Goal: Find specific page/section: Find specific page/section

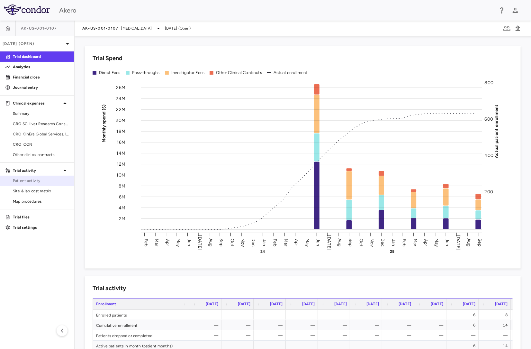
click at [39, 184] on link "Patient activity" at bounding box center [37, 181] width 74 height 10
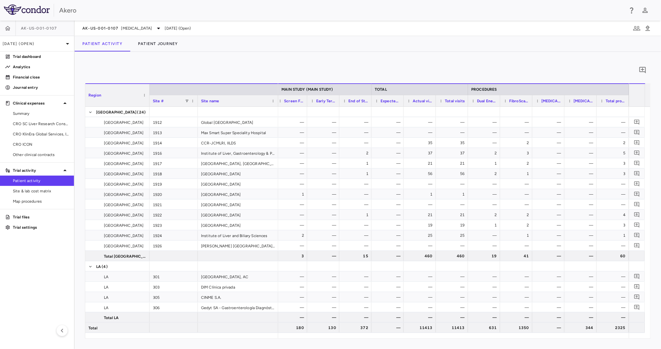
click at [205, 346] on div "0 Region Drag here to set column labels Region Site # Site name LA" at bounding box center [368, 200] width 586 height 297
click at [50, 282] on aside "AK-US-001-0107 Sep 2025 (Open) Trial dashboard Analytics Financial close Journa…" at bounding box center [37, 185] width 75 height 328
click at [29, 268] on aside "AK-US-001-0107 Sep 2025 (Open) Trial dashboard Analytics Financial close Journa…" at bounding box center [37, 185] width 75 height 328
drag, startPoint x: 45, startPoint y: 192, endPoint x: 51, endPoint y: 192, distance: 6.4
click at [45, 192] on span "Site & lab cost matrix" at bounding box center [41, 191] width 56 height 6
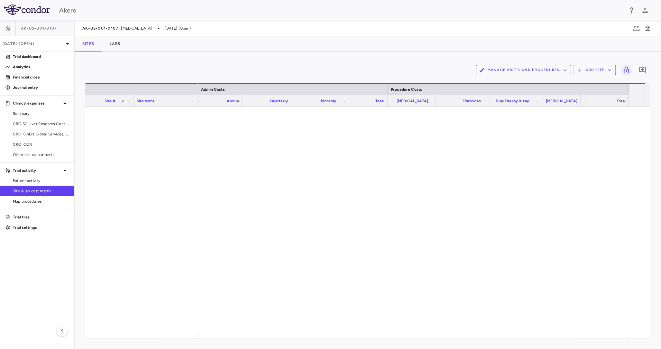
scroll to position [2058, 0]
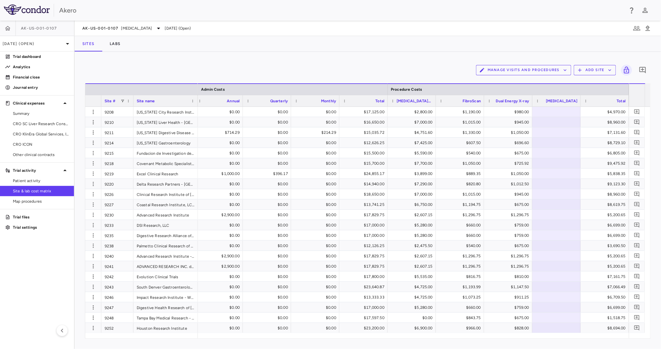
click at [239, 71] on div "Manage Visits and Procedures Add Site 0" at bounding box center [368, 70] width 566 height 16
drag, startPoint x: 107, startPoint y: 43, endPoint x: 169, endPoint y: 68, distance: 66.3
click at [107, 43] on button "Labs" at bounding box center [115, 43] width 26 height 15
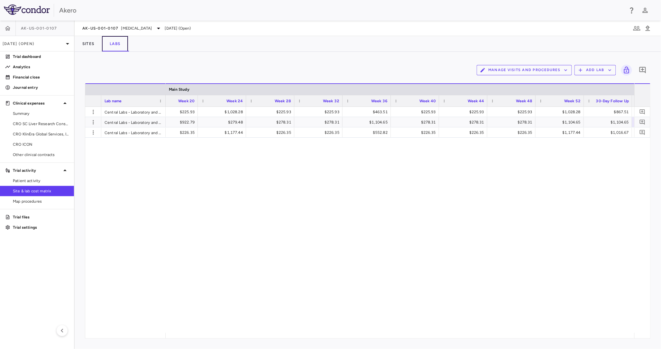
scroll to position [0, 1193]
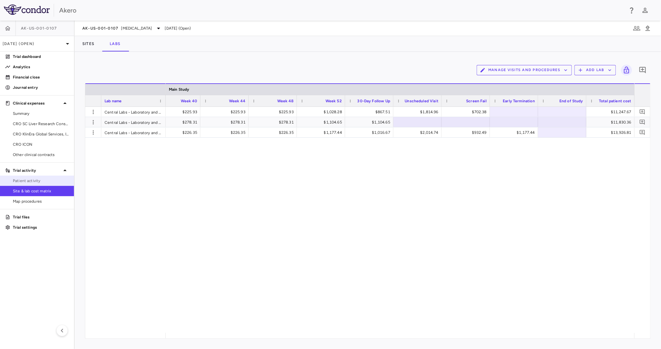
click at [31, 180] on span "Patient activity" at bounding box center [41, 181] width 56 height 6
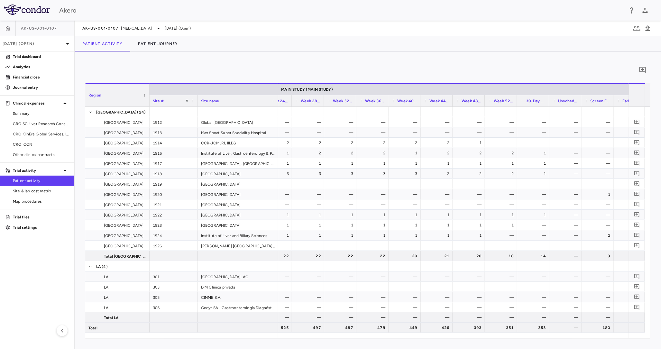
scroll to position [0, 1096]
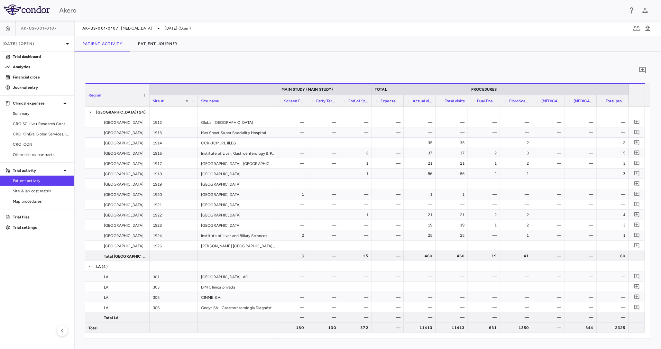
click at [212, 57] on div "0 Region Drag here to set column labels Region Site # Site name LA" at bounding box center [368, 200] width 586 height 297
click at [253, 47] on div "Patient Activity Patient Journey" at bounding box center [368, 43] width 586 height 15
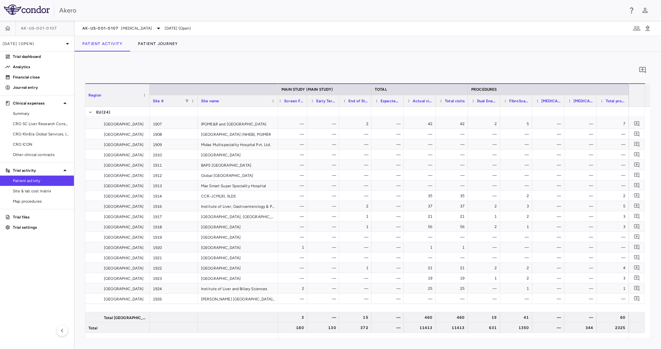
scroll to position [2028, 0]
